Goal: Check status: Check status

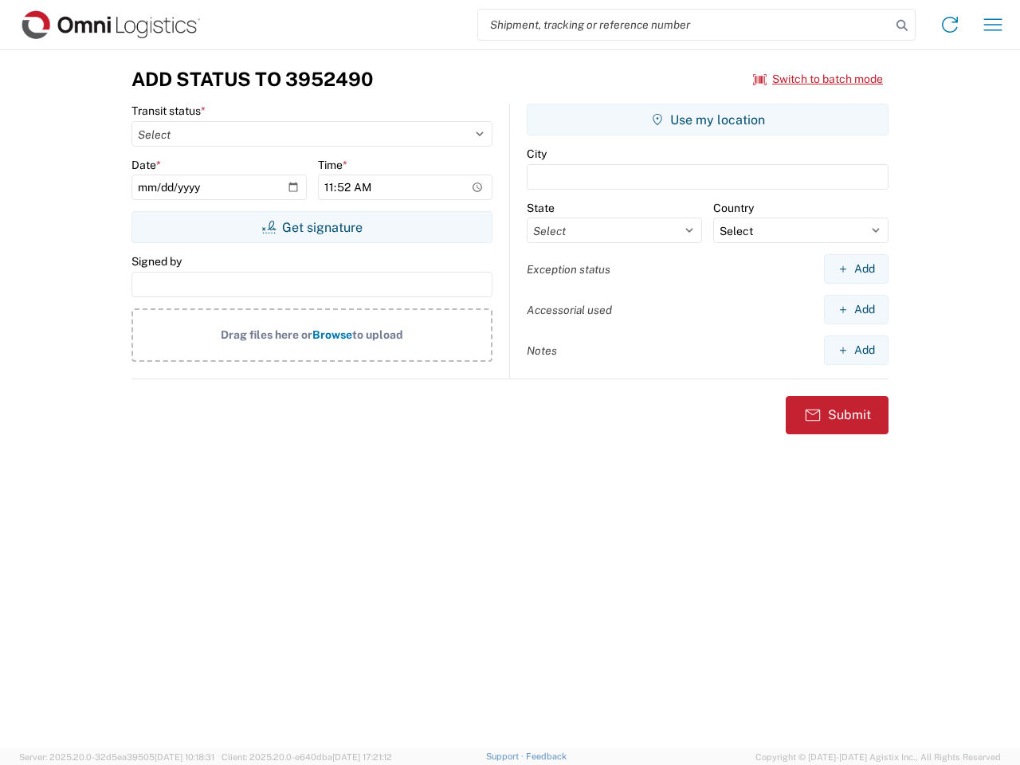
click at [684, 25] on input "search" at bounding box center [684, 25] width 413 height 30
click at [902, 25] on icon at bounding box center [902, 25] width 22 height 22
click at [950, 25] on icon at bounding box center [949, 24] width 25 height 25
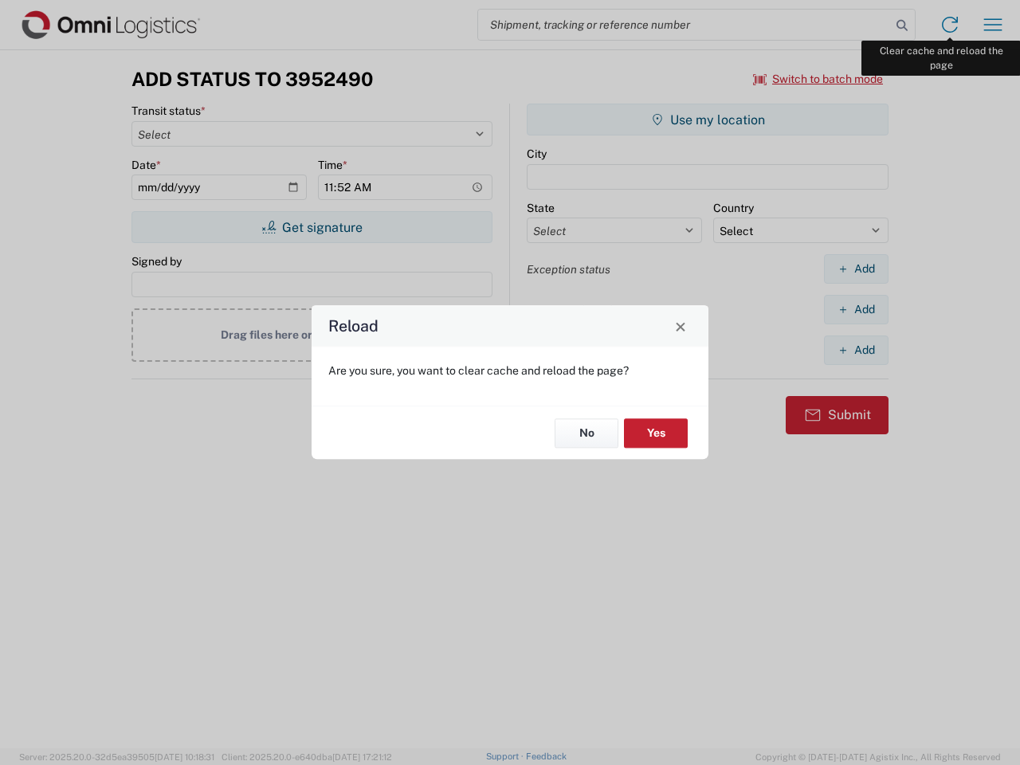
click at [993, 25] on div "Reload Are you sure, you want to clear cache and reload the page? No Yes" at bounding box center [510, 382] width 1020 height 765
click at [818, 79] on div "Reload Are you sure, you want to clear cache and reload the page? No Yes" at bounding box center [510, 382] width 1020 height 765
click at [312, 227] on div "Reload Are you sure, you want to clear cache and reload the page? No Yes" at bounding box center [510, 382] width 1020 height 765
click at [707, 120] on div "Reload Are you sure, you want to clear cache and reload the page? No Yes" at bounding box center [510, 382] width 1020 height 765
click at [856, 268] on div "Reload Are you sure, you want to clear cache and reload the page? No Yes" at bounding box center [510, 382] width 1020 height 765
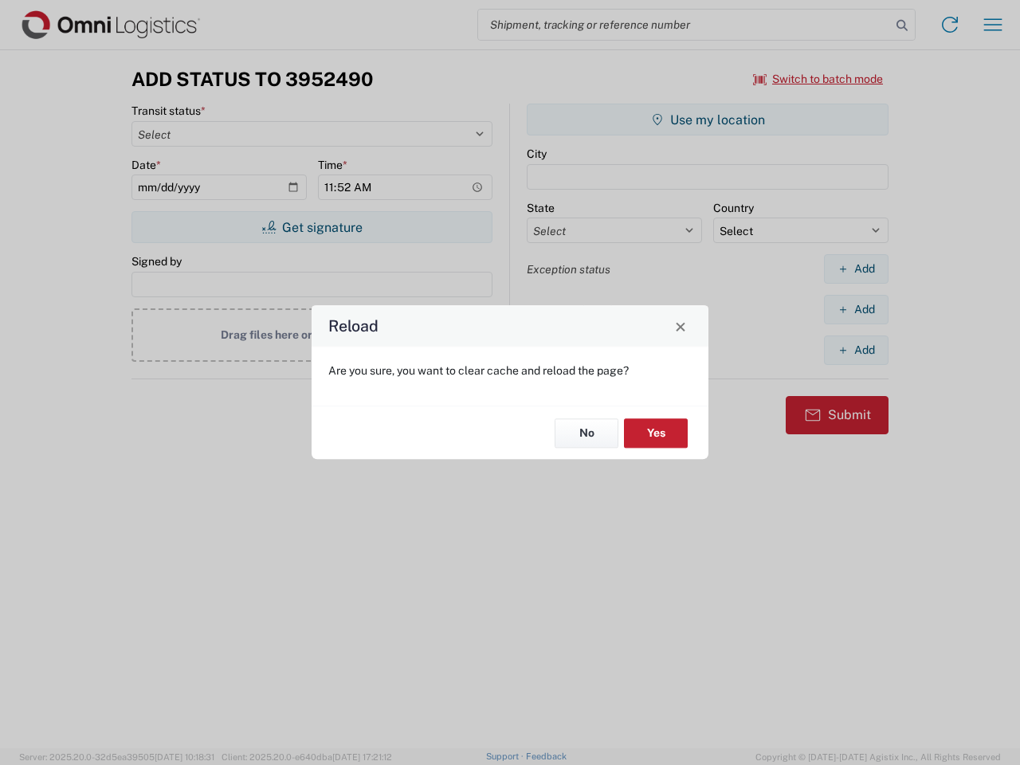
click at [856, 309] on div "Reload Are you sure, you want to clear cache and reload the page? No Yes" at bounding box center [510, 382] width 1020 height 765
click at [856, 350] on div "Reload Are you sure, you want to clear cache and reload the page? No Yes" at bounding box center [510, 382] width 1020 height 765
